Goal: Task Accomplishment & Management: Use online tool/utility

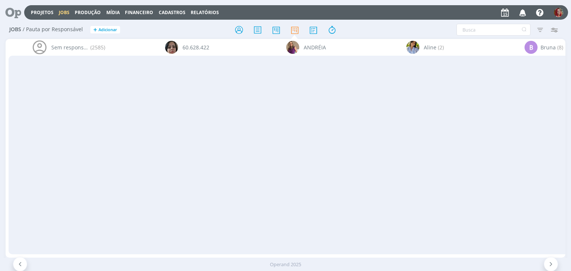
scroll to position [0, 2658]
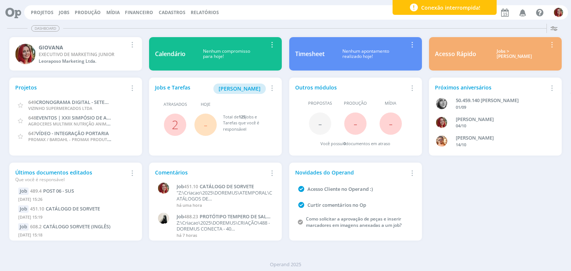
click at [476, 220] on div "Projetos Adicionar Remover Card 649 CRONOGRAMA DIGITAL - SETEMBRO/2025 VIZINHO …" at bounding box center [286, 159] width 560 height 170
click at [39, 16] on div "Projetos Jobs Produção [GEOGRAPHIC_DATA] Financeiro Cadastros Relatórios Notifi…" at bounding box center [296, 12] width 544 height 14
click at [44, 13] on link "Projetos" at bounding box center [42, 12] width 23 height 6
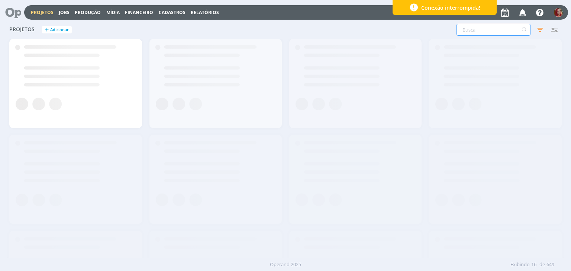
click at [479, 33] on input "text" at bounding box center [494, 30] width 74 height 12
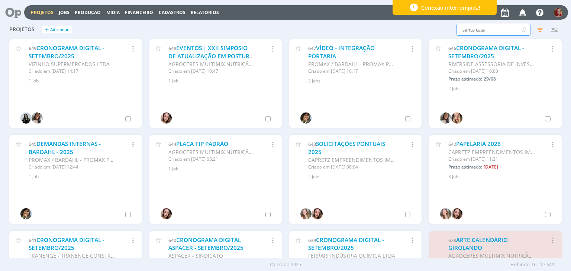
type input "santa casa"
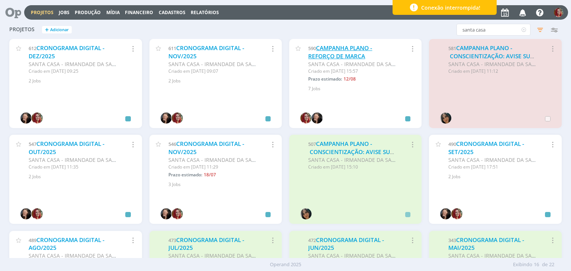
click at [335, 47] on link "CAMPANHA PLANO - REFORÇO DE MARCA" at bounding box center [340, 52] width 64 height 16
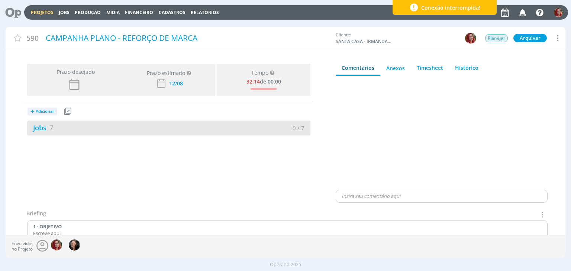
click at [54, 126] on div "Jobs 7" at bounding box center [98, 128] width 142 height 10
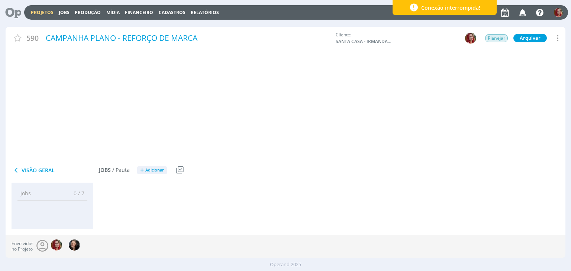
click at [48, 126] on link "Jobs 7" at bounding box center [40, 127] width 26 height 9
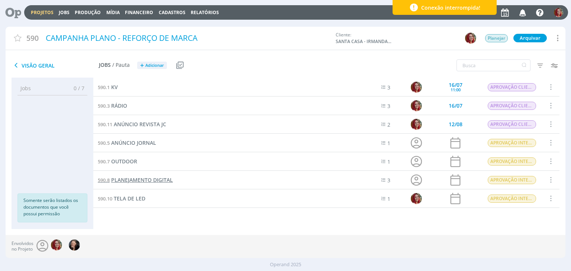
click at [158, 183] on span "PLANEJAMENTO DIGITAL" at bounding box center [142, 180] width 62 height 7
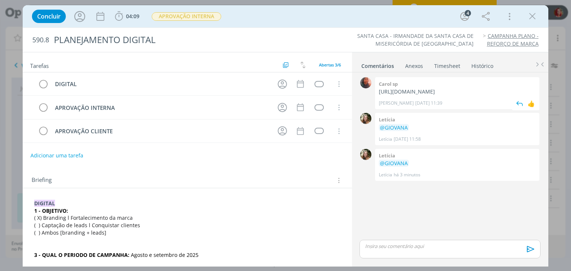
drag, startPoint x: 383, startPoint y: 93, endPoint x: 416, endPoint y: 106, distance: 35.7
click at [416, 106] on div "Carol sp [URL][DOMAIN_NAME] Carol SP [DATE] 11:39 👍" at bounding box center [457, 93] width 164 height 32
click at [433, 229] on div "0 Carol sp [URL][DOMAIN_NAME] Carol SP [DATE] 11:39 👍 0 Letícia @GIOVANA Letíci…" at bounding box center [450, 156] width 187 height 163
click at [315, 84] on div "dialog" at bounding box center [319, 84] width 9 height 6
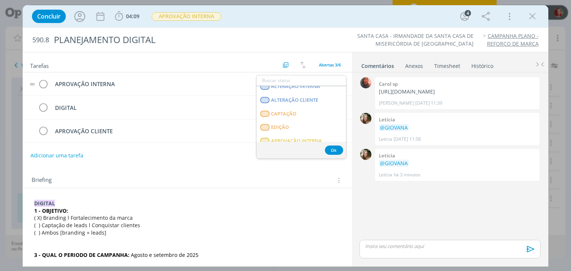
scroll to position [112, 0]
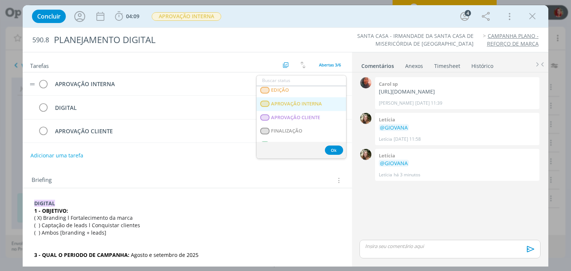
click at [296, 101] on span "APROVAÇÃO INTERNA" at bounding box center [296, 104] width 51 height 6
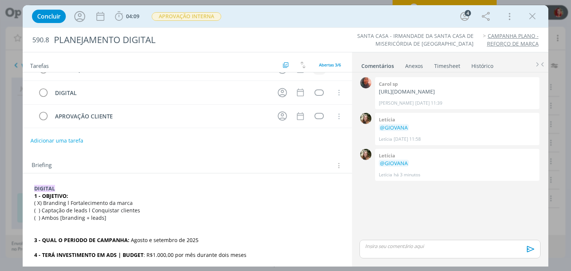
scroll to position [0, 0]
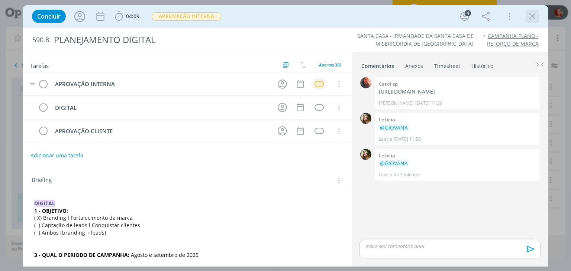
click at [536, 15] on icon "dialog" at bounding box center [532, 16] width 11 height 11
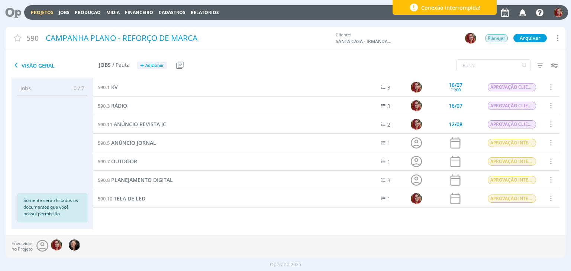
click at [14, 11] on icon at bounding box center [10, 12] width 15 height 14
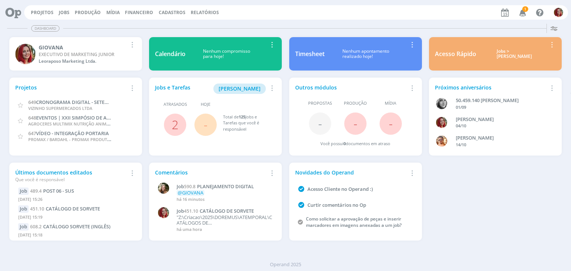
click at [523, 16] on icon "button" at bounding box center [522, 12] width 13 height 13
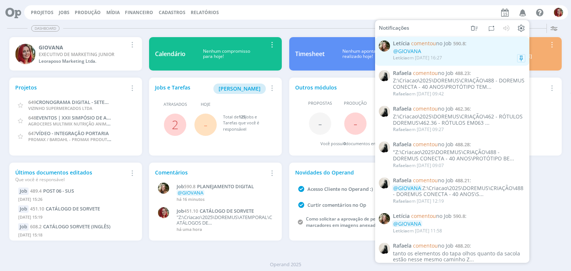
click at [462, 49] on div "@GIOVANA" at bounding box center [459, 51] width 132 height 6
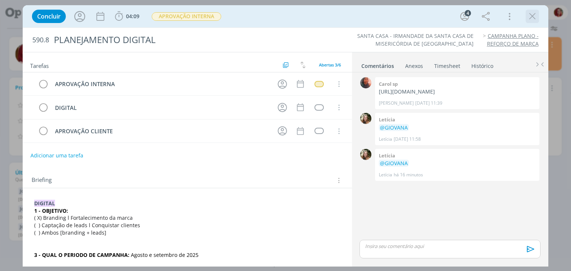
click at [532, 14] on icon "dialog" at bounding box center [532, 16] width 11 height 11
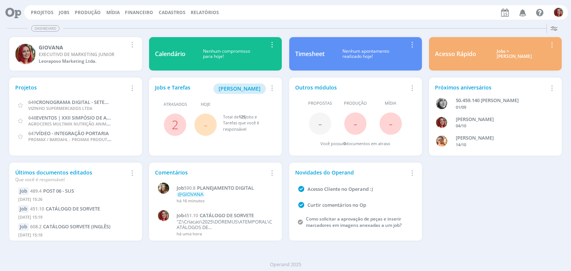
click at [9, 9] on icon at bounding box center [10, 12] width 15 height 14
